Goal: Transaction & Acquisition: Purchase product/service

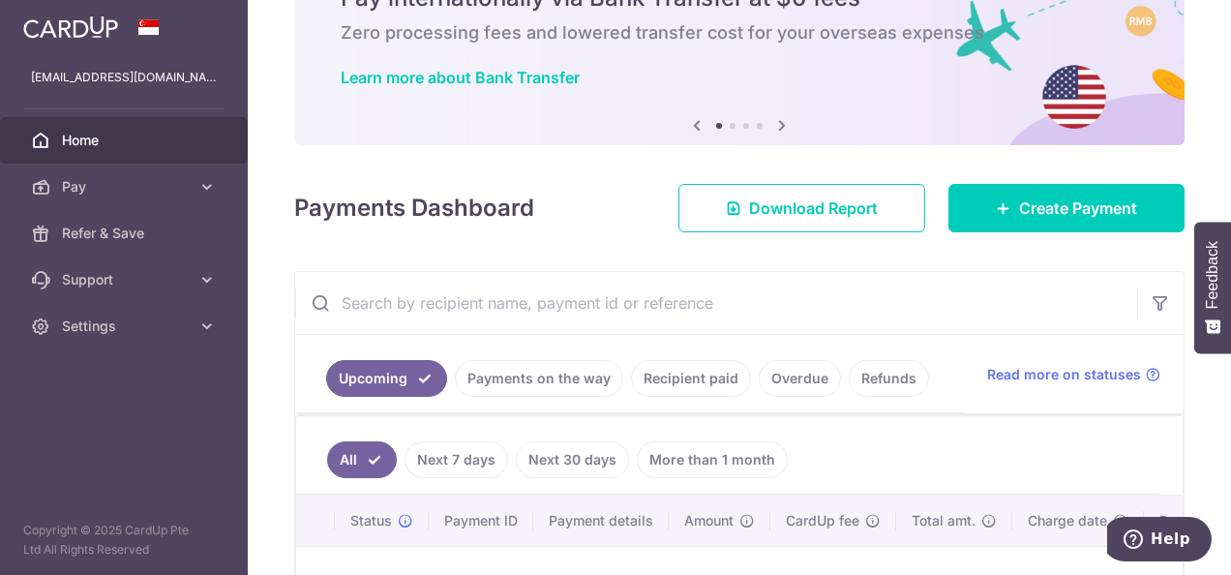
scroll to position [97, 0]
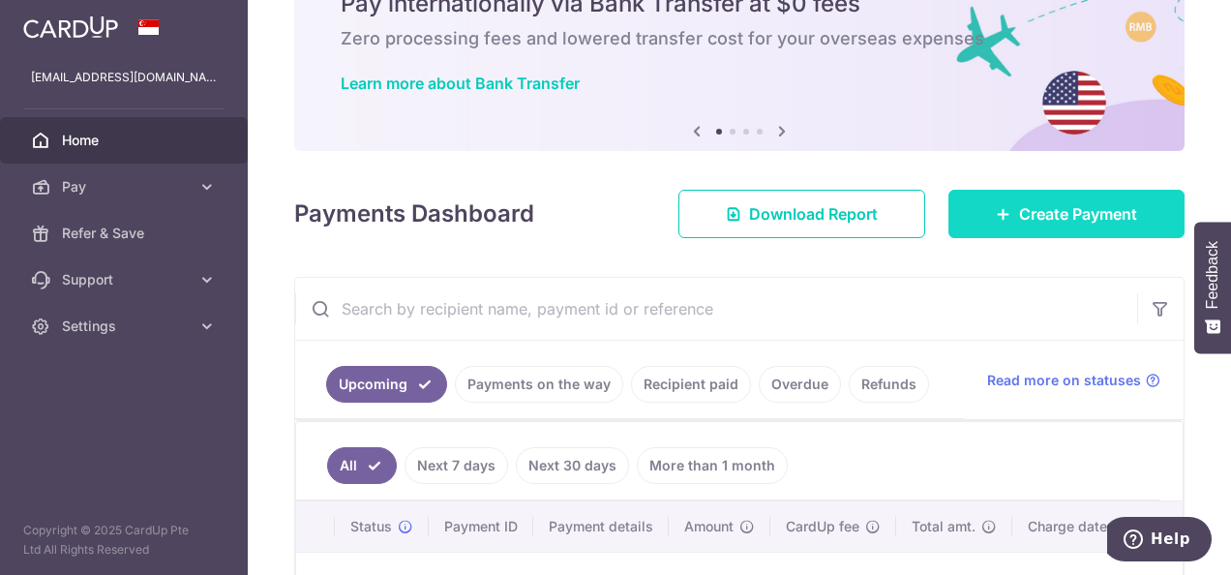
click at [1043, 209] on span "Create Payment" at bounding box center [1078, 213] width 118 height 23
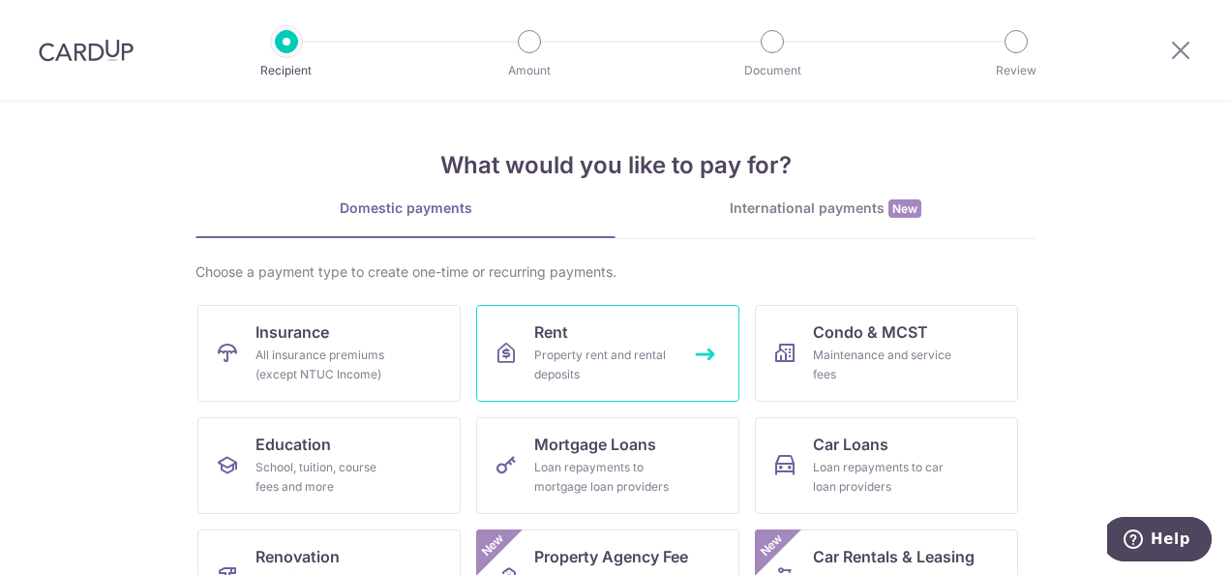
click at [570, 330] on link "Rent Property rent and rental deposits" at bounding box center [607, 353] width 263 height 97
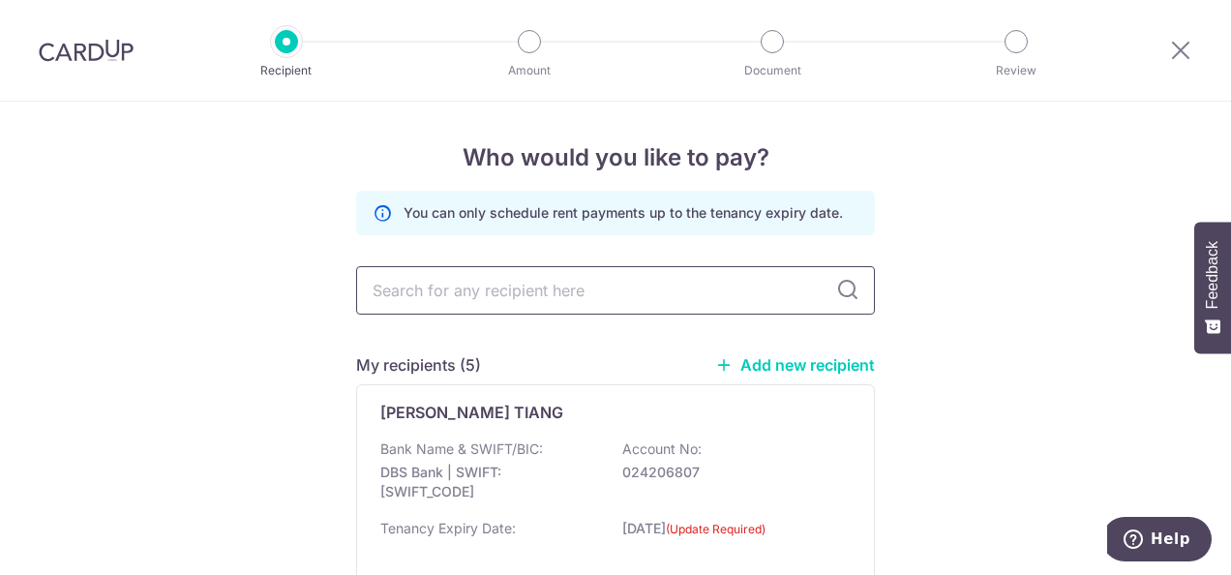
click at [542, 290] on input "text" at bounding box center [615, 290] width 519 height 48
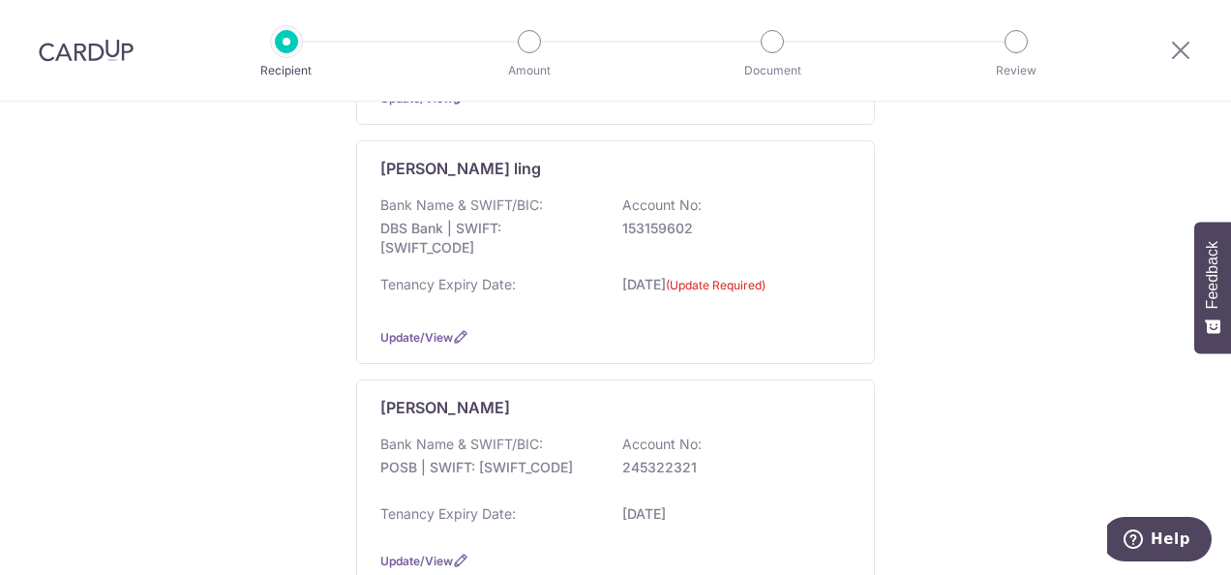
scroll to position [678, 0]
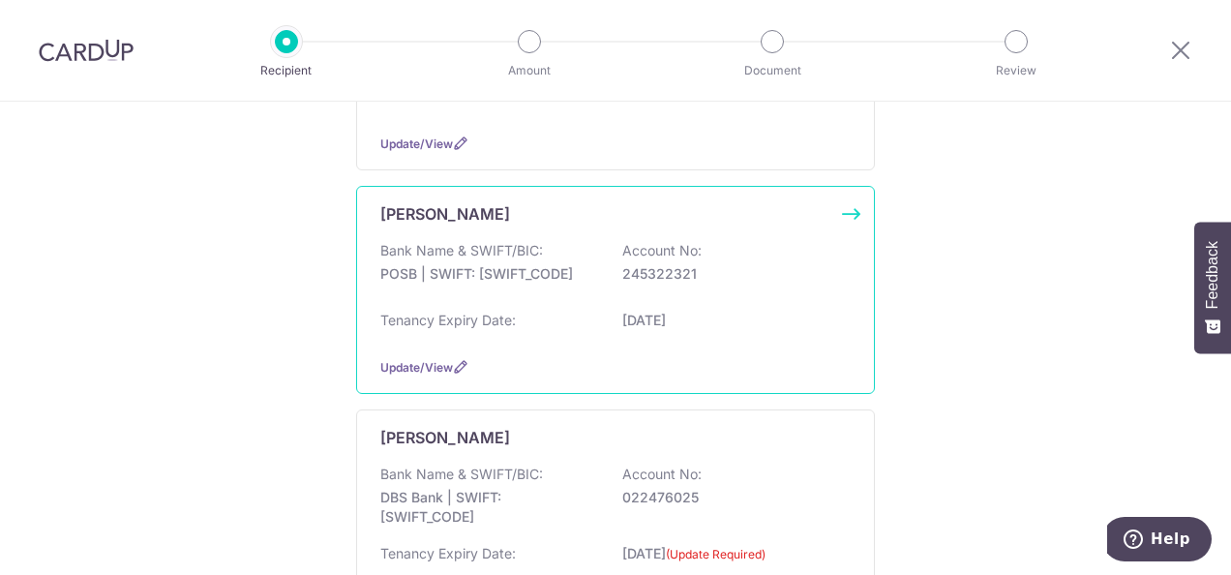
click at [855, 215] on div "Lim Chin Min Bank Name & SWIFT/BIC: POSB | SWIFT: DBSSSGSGXXX Account No: 24532…" at bounding box center [615, 290] width 519 height 208
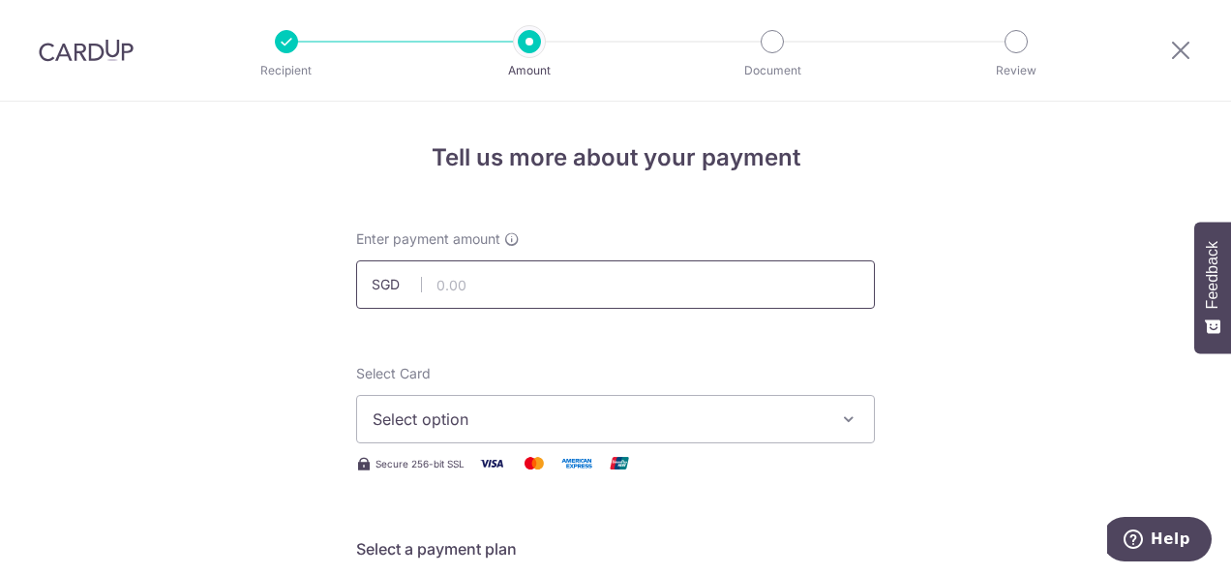
click at [495, 294] on input "text" at bounding box center [615, 284] width 519 height 48
click at [495, 285] on input "text" at bounding box center [615, 284] width 519 height 48
type input "2,500.00"
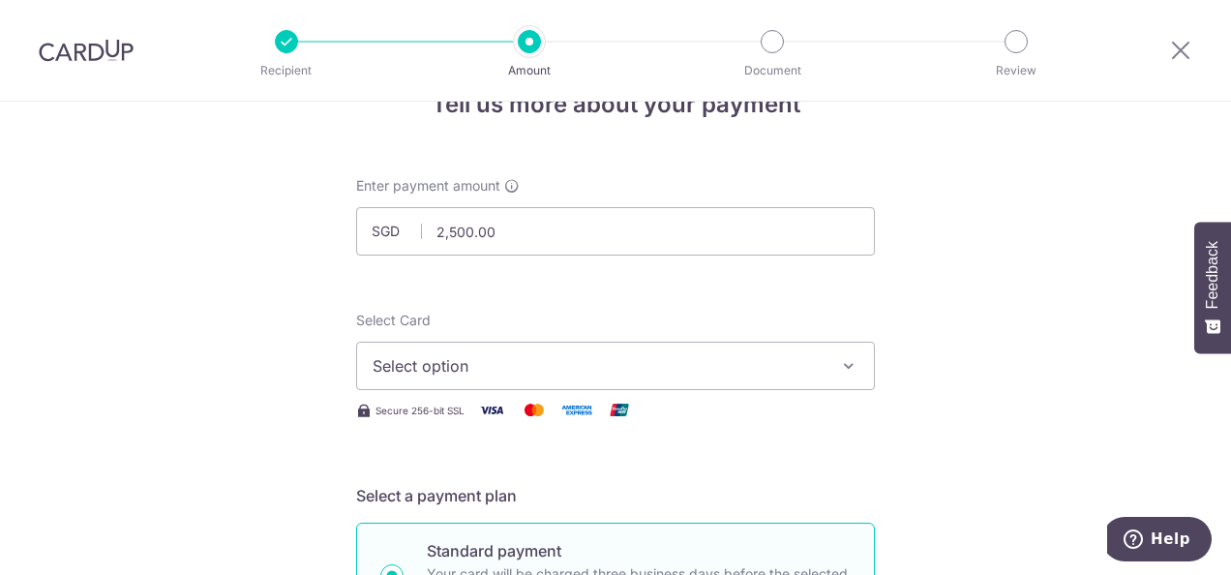
scroll to position [97, 0]
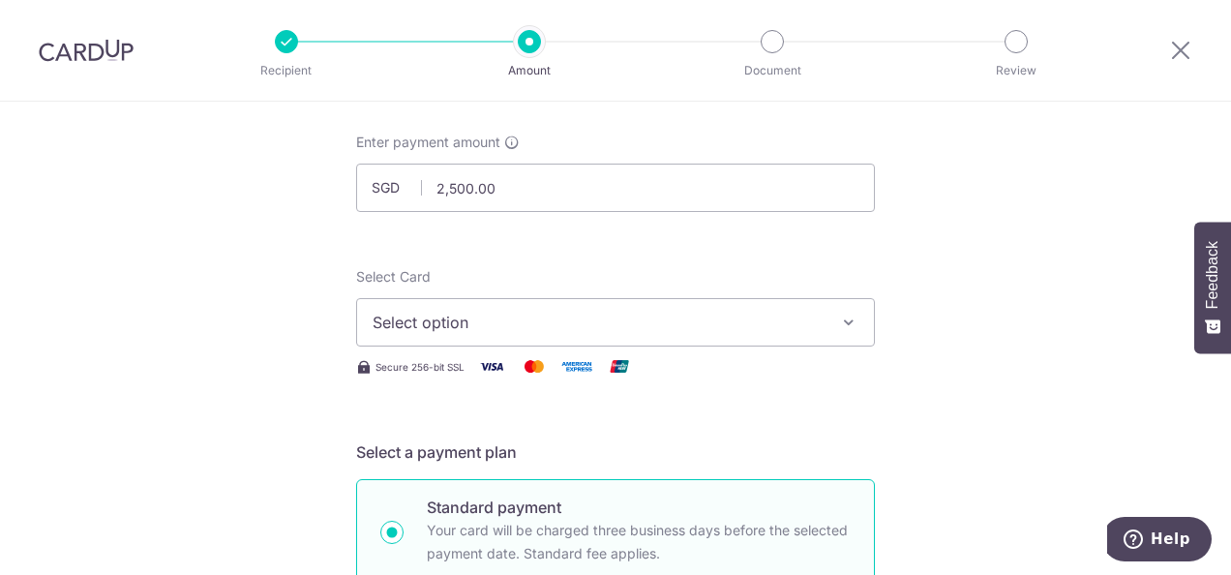
click at [645, 312] on span "Select option" at bounding box center [598, 322] width 451 height 23
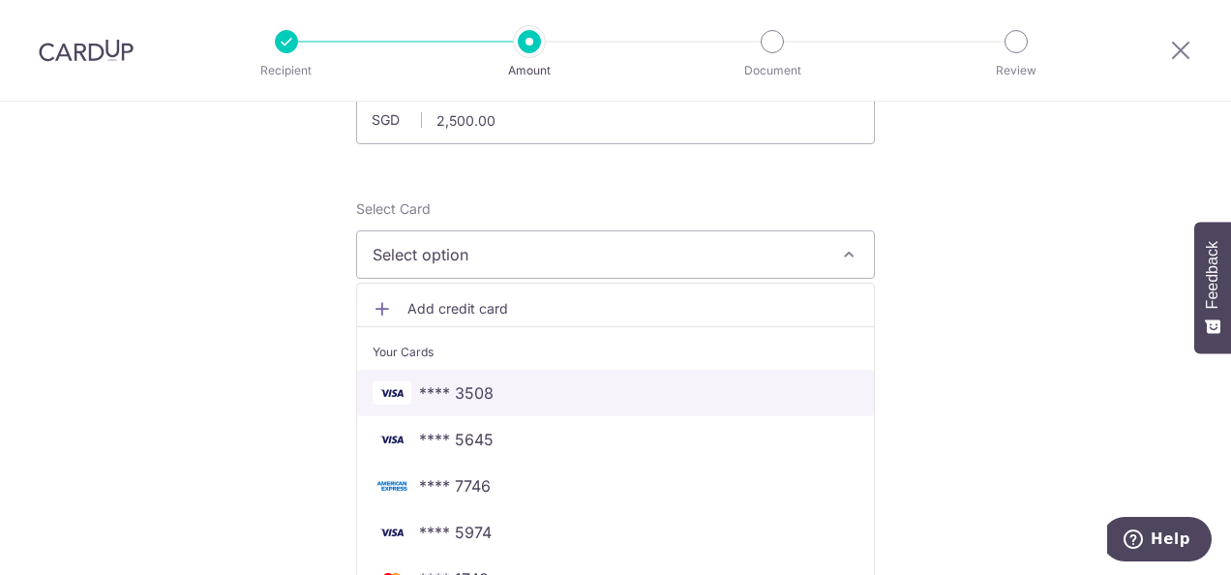
scroll to position [194, 0]
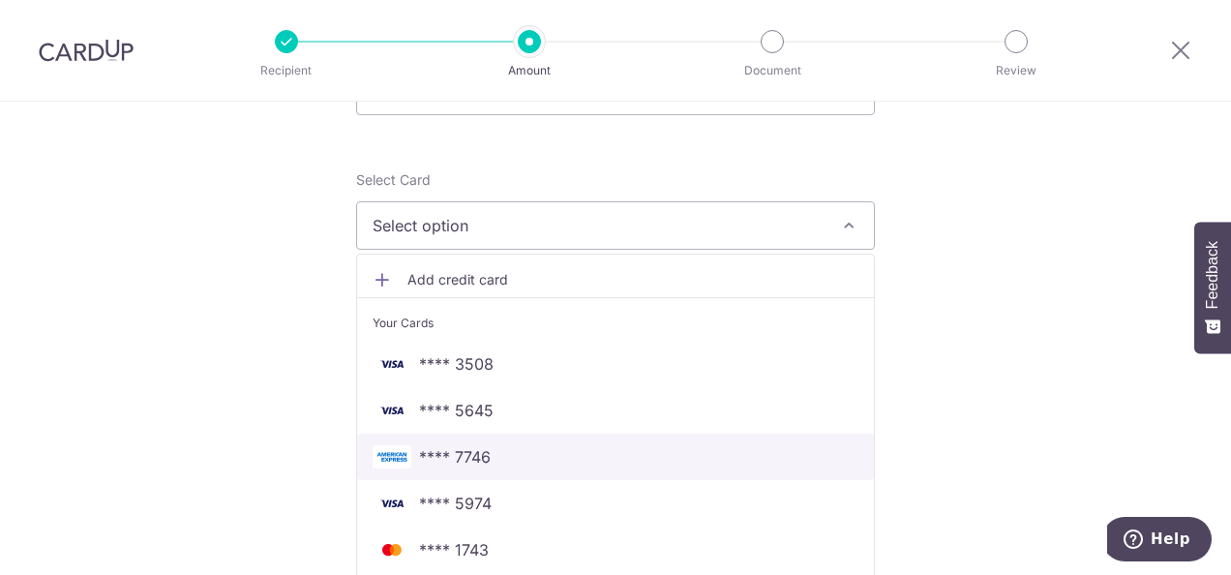
click at [527, 459] on span "**** 7746" at bounding box center [616, 456] width 486 height 23
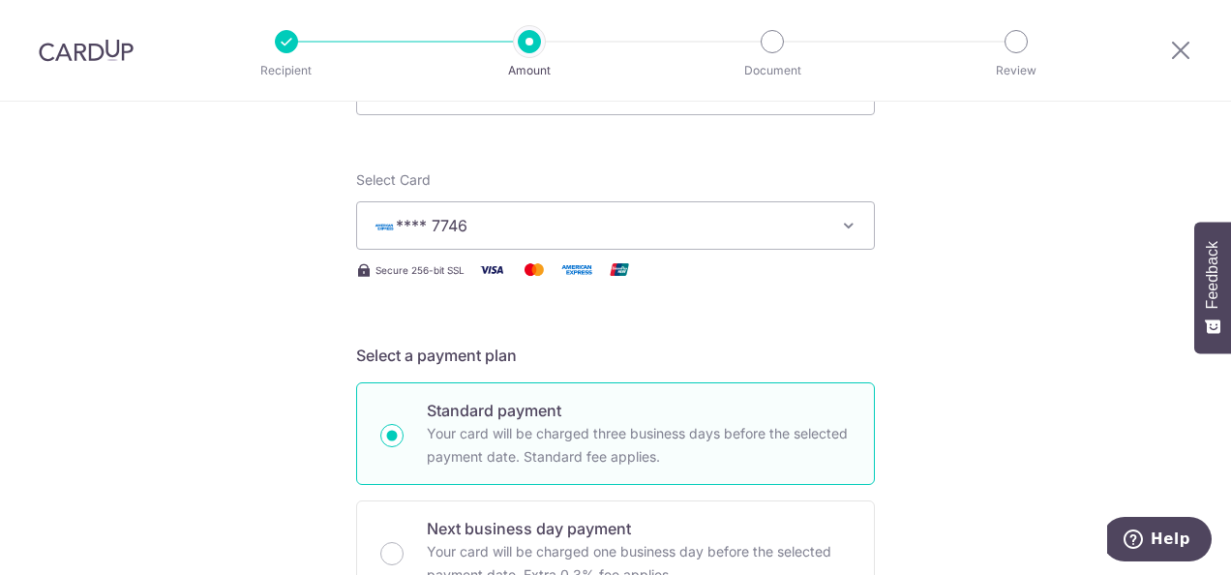
click at [605, 229] on span "**** 7746" at bounding box center [598, 225] width 451 height 23
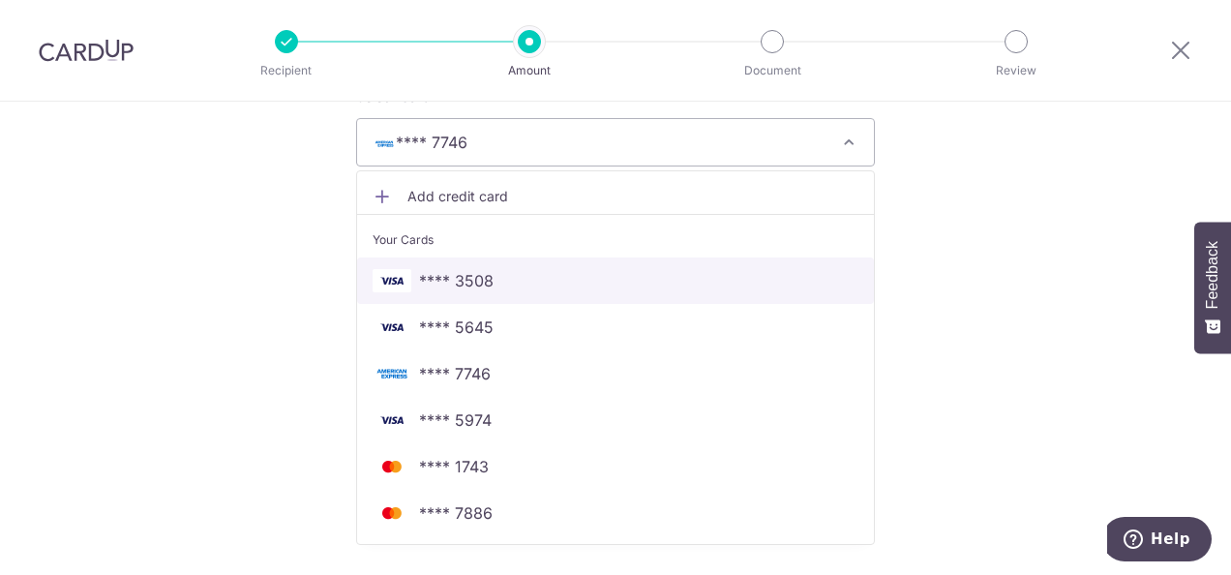
scroll to position [387, 0]
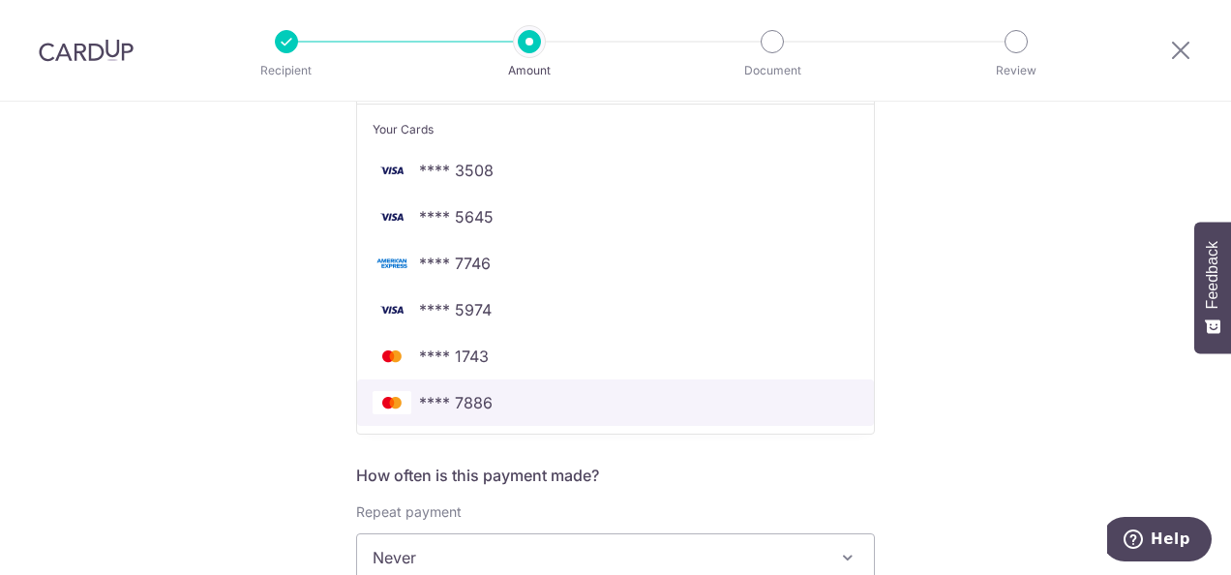
click at [523, 397] on span "**** 7886" at bounding box center [616, 402] width 486 height 23
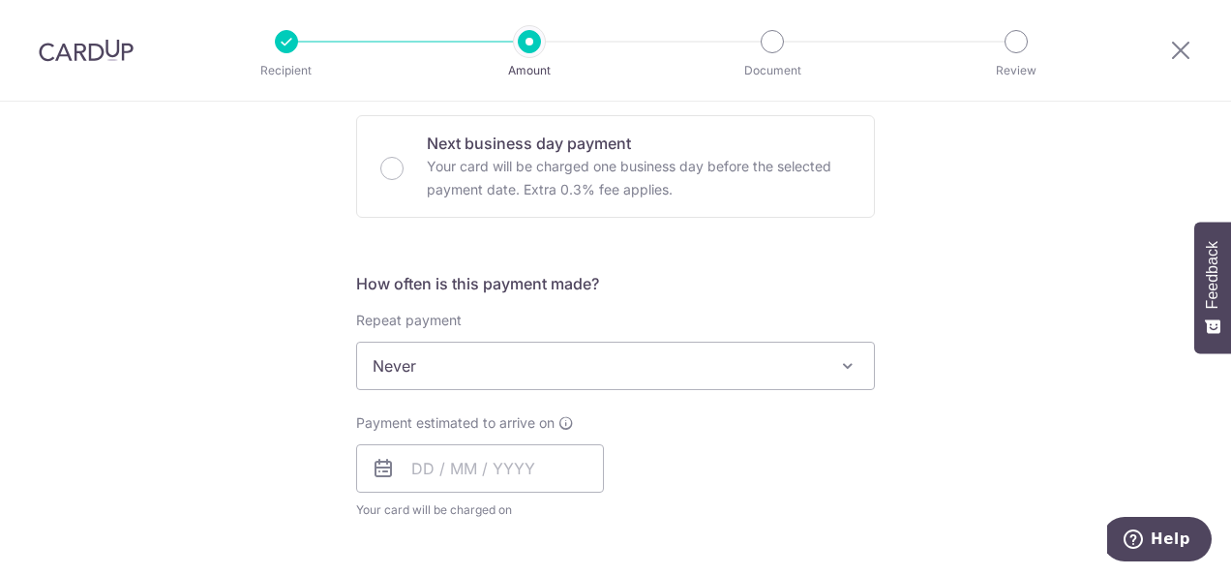
scroll to position [581, 0]
click at [499, 464] on input "text" at bounding box center [480, 466] width 248 height 48
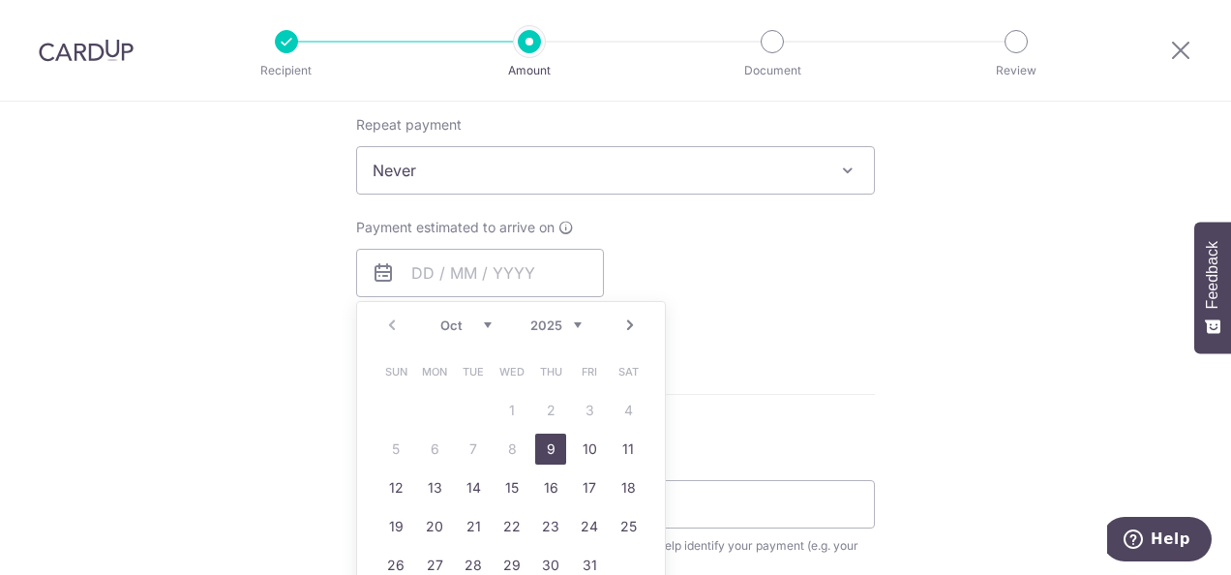
click at [547, 449] on link "9" at bounding box center [550, 449] width 31 height 31
type input "09/10/2025"
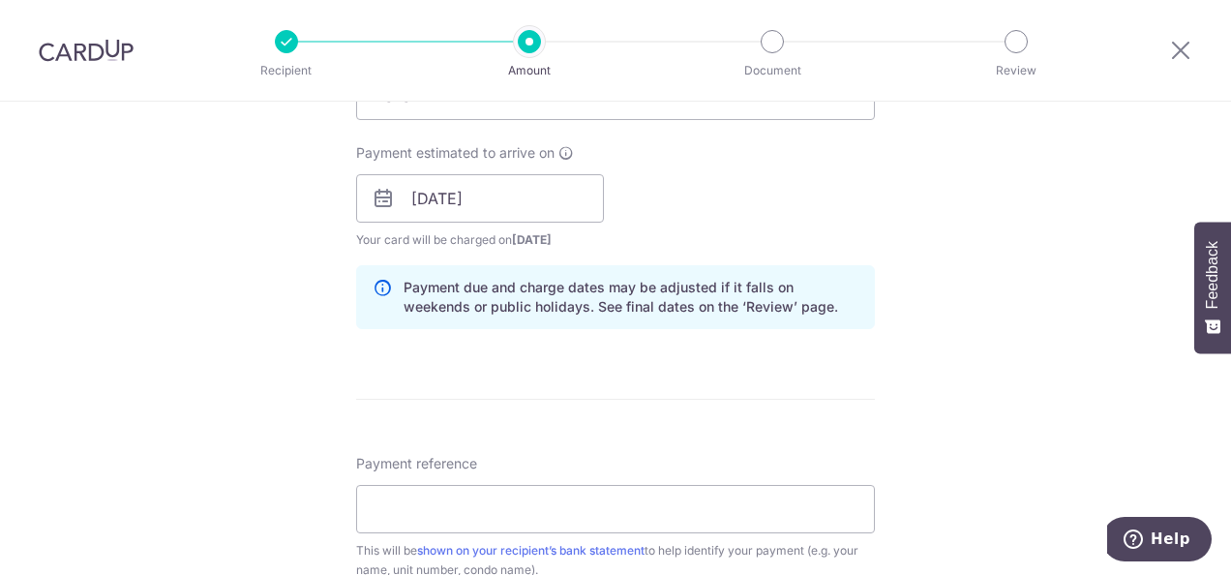
scroll to position [968, 0]
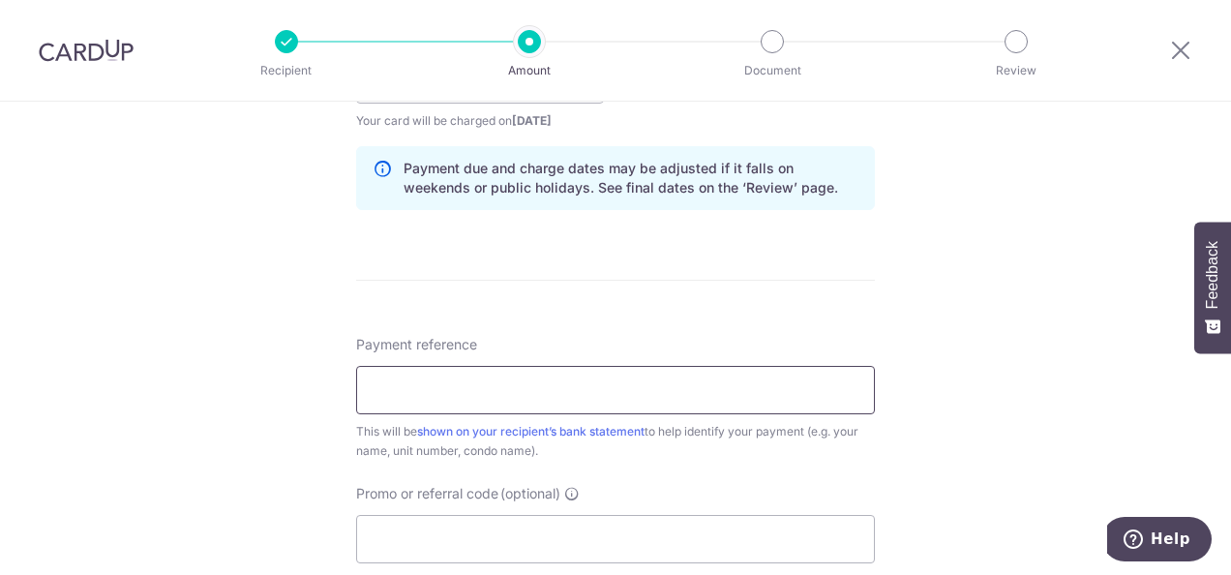
click at [460, 380] on input "Payment reference" at bounding box center [615, 390] width 519 height 48
click at [870, 296] on div "Tell us more about your payment Enter payment amount SGD 2,500.00 2500.00 Selec…" at bounding box center [615, 49] width 1231 height 1830
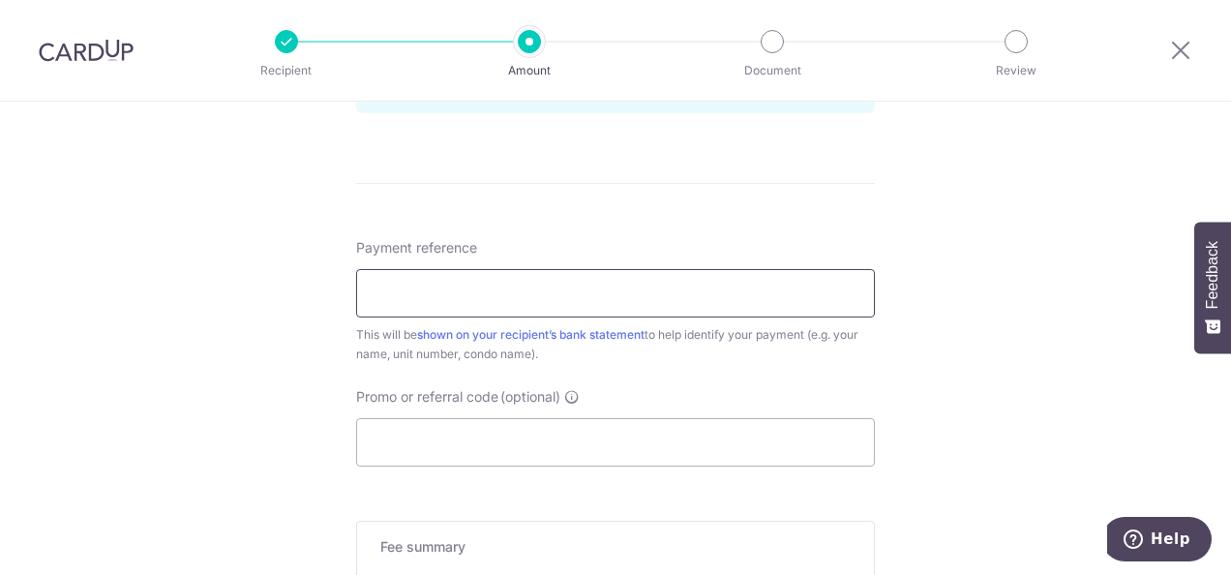
click at [441, 299] on input "Payment reference" at bounding box center [615, 293] width 519 height 48
type input "rent"
click at [420, 439] on input "Promo or referral code (optional)" at bounding box center [615, 442] width 519 height 48
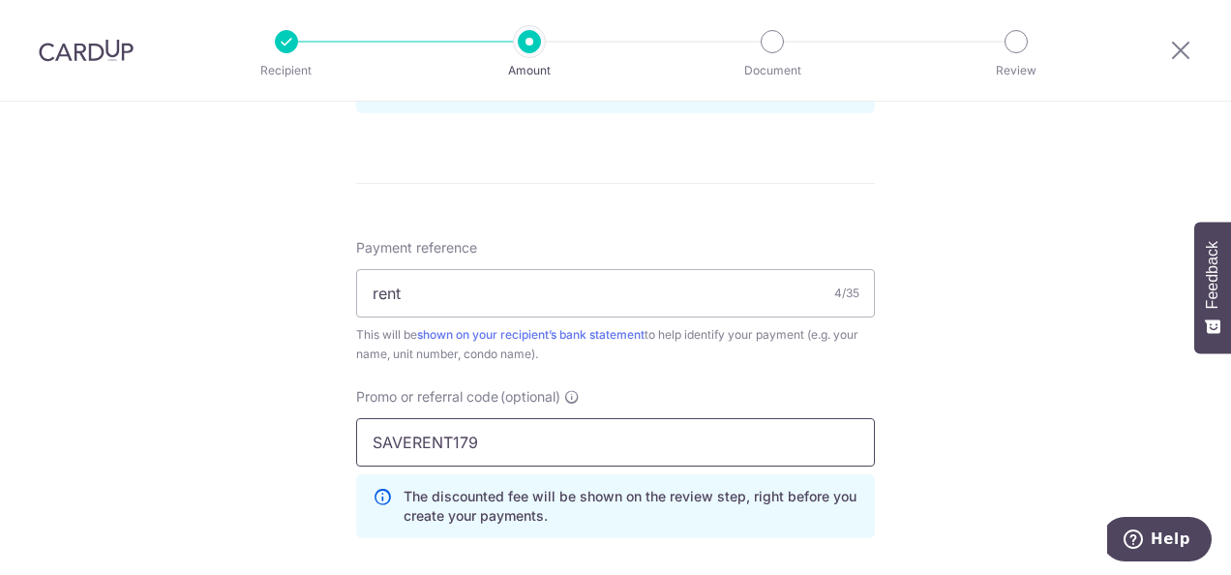
type input "SAVERENT179"
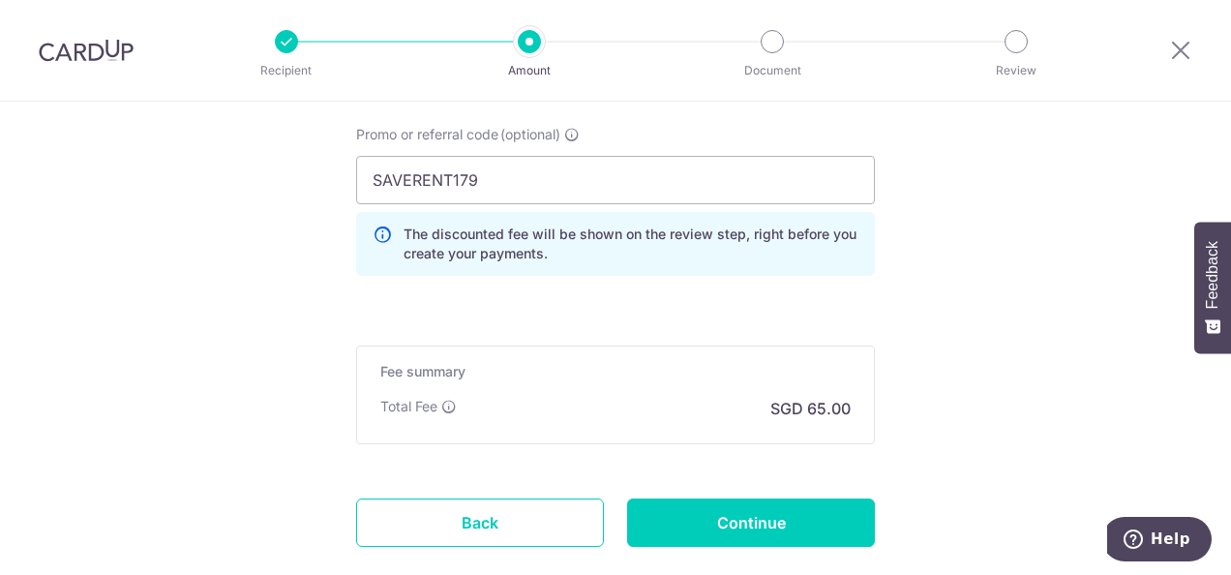
scroll to position [1438, 0]
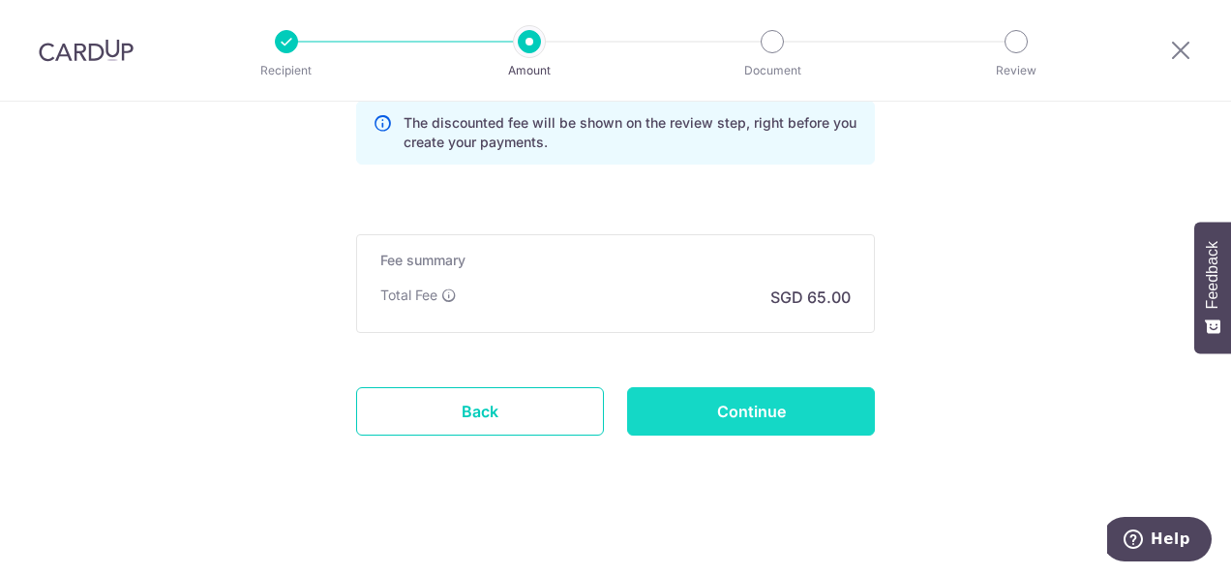
click at [786, 420] on input "Continue" at bounding box center [751, 411] width 248 height 48
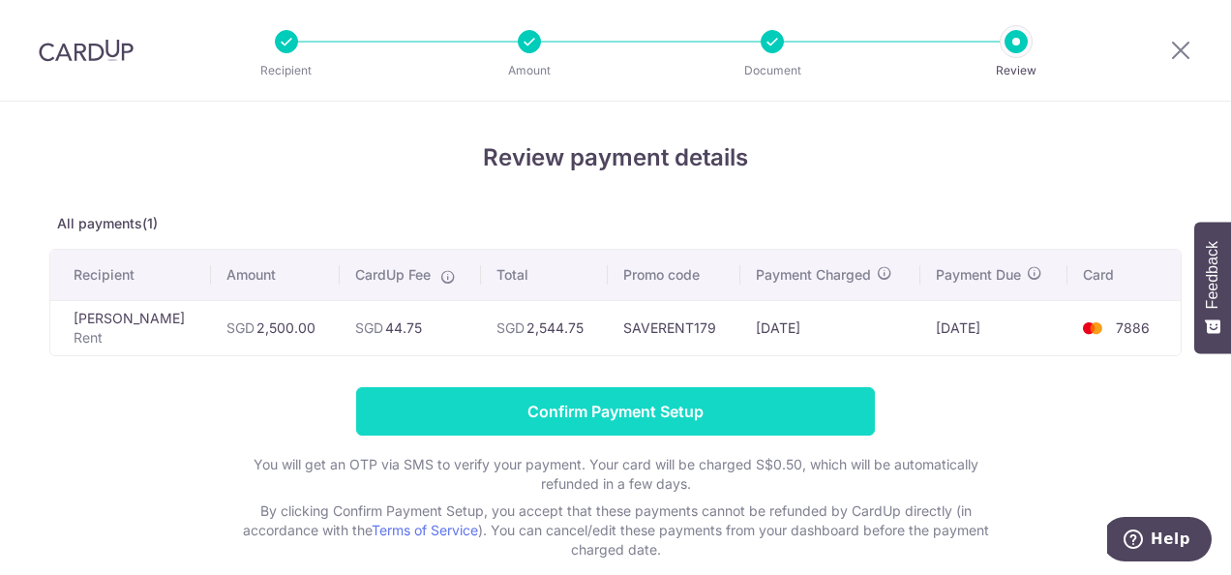
click at [641, 399] on input "Confirm Payment Setup" at bounding box center [615, 411] width 519 height 48
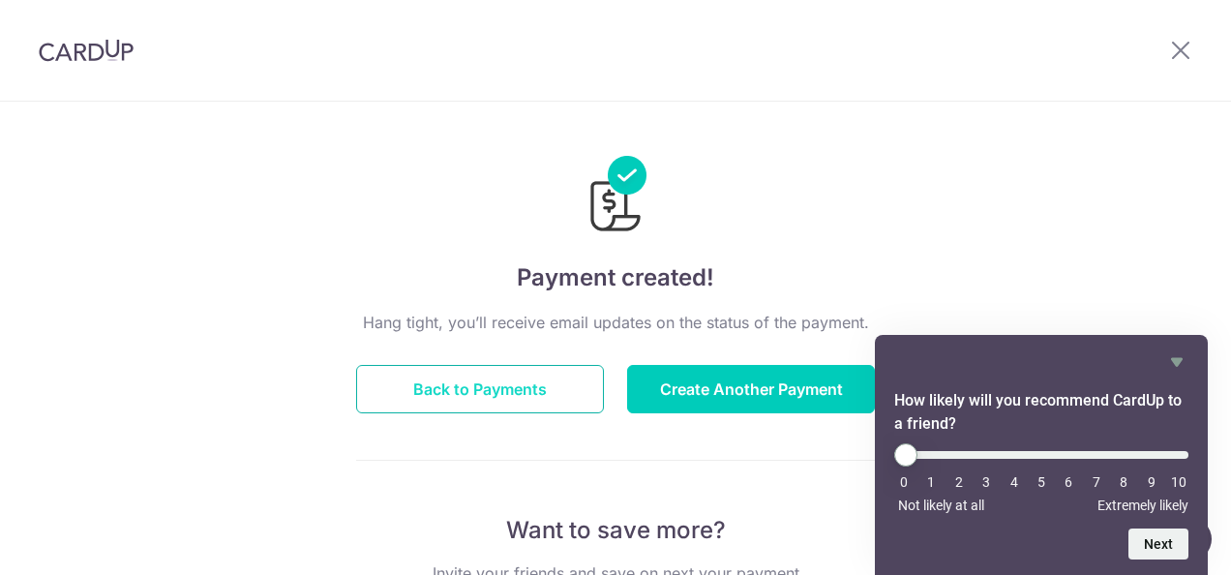
click at [547, 386] on button "Back to Payments" at bounding box center [480, 389] width 248 height 48
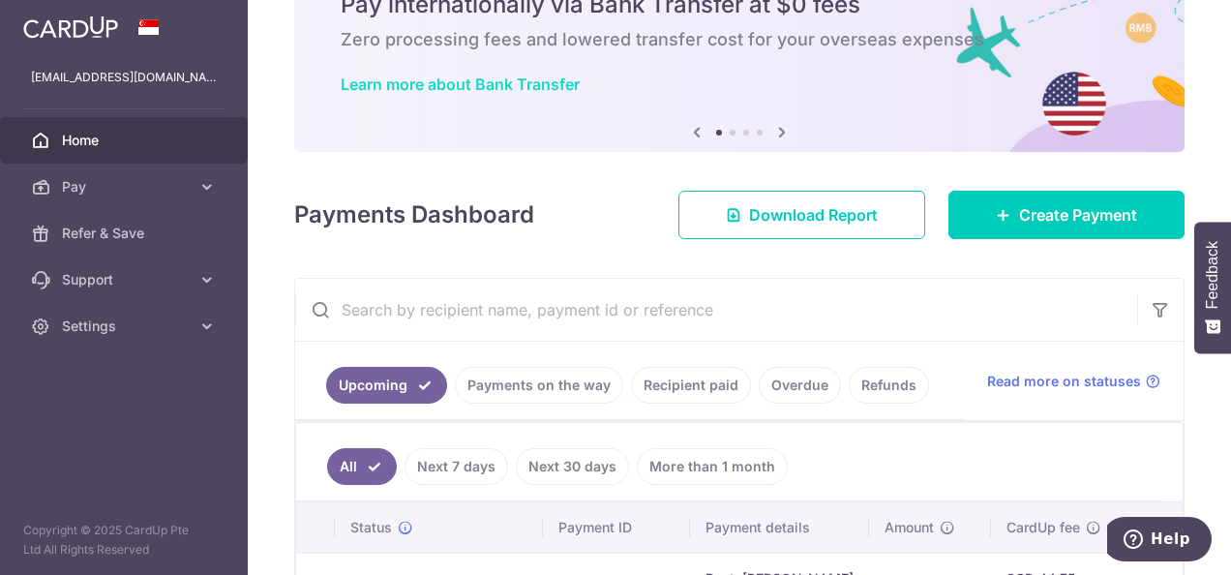
scroll to position [242, 0]
